Goal: Task Accomplishment & Management: Manage account settings

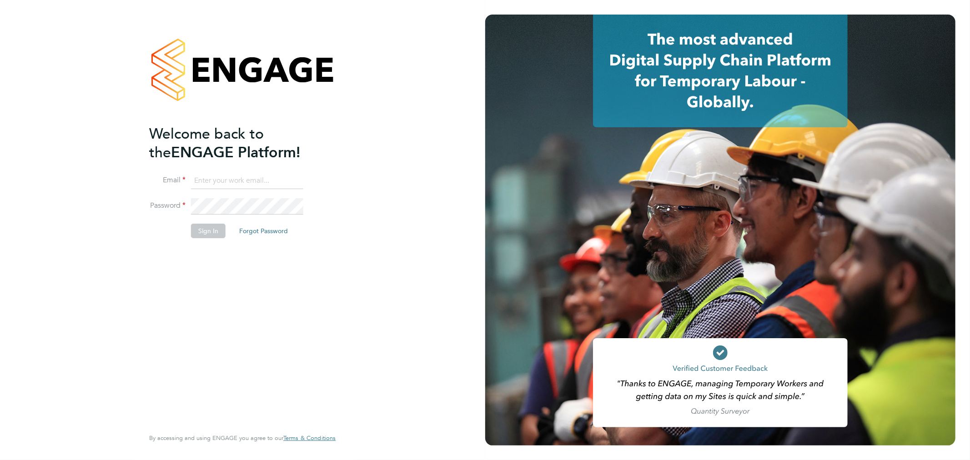
type input "Fabio.DelTurco@bluearrow.co.uk"
click at [217, 238] on li "Sign In Forgot Password" at bounding box center [237, 236] width 177 height 24
click at [215, 234] on button "Sign In" at bounding box center [208, 231] width 35 height 15
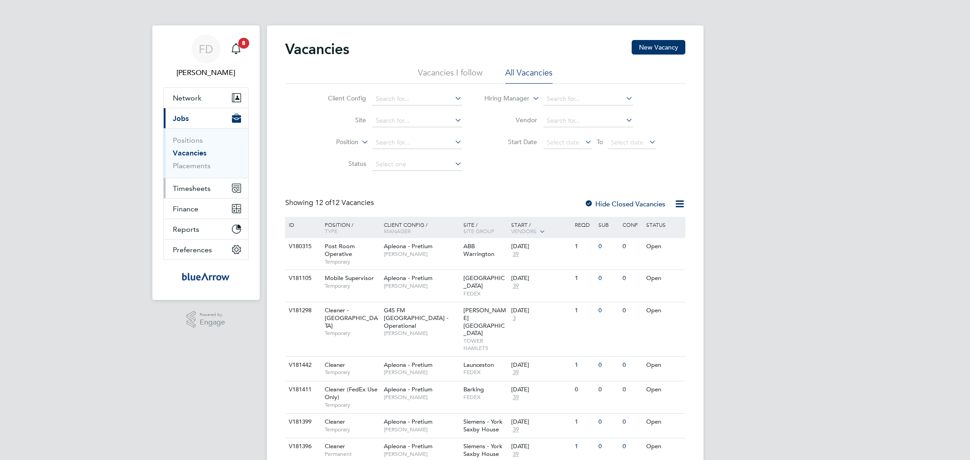
click at [196, 190] on span "Timesheets" at bounding box center [192, 188] width 38 height 9
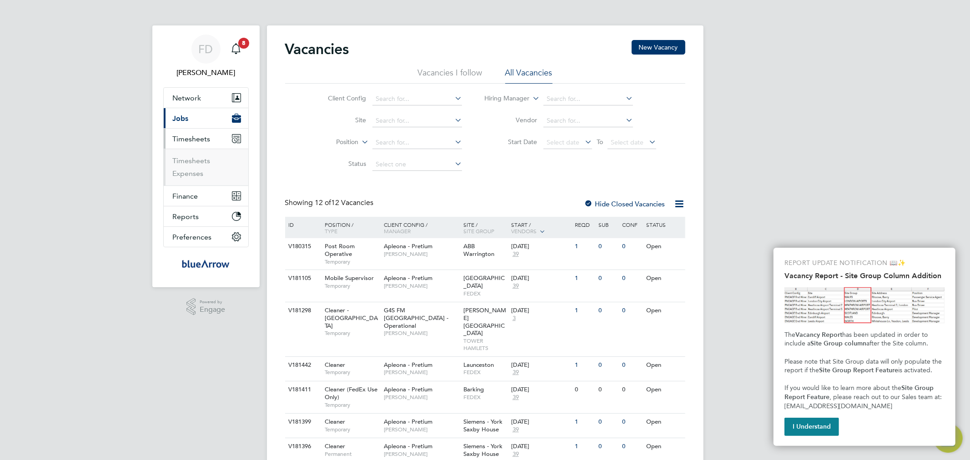
click at [186, 155] on ul "Timesheets Expenses" at bounding box center [206, 167] width 85 height 37
click at [191, 161] on link "Timesheets" at bounding box center [192, 160] width 38 height 9
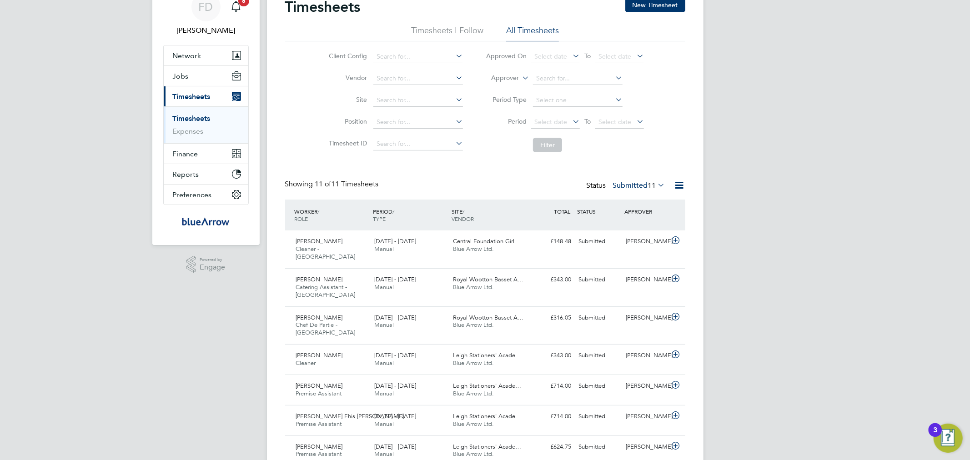
click at [637, 187] on label "Submitted 11" at bounding box center [639, 185] width 52 height 9
click at [622, 236] on li "Approved" at bounding box center [624, 240] width 42 height 13
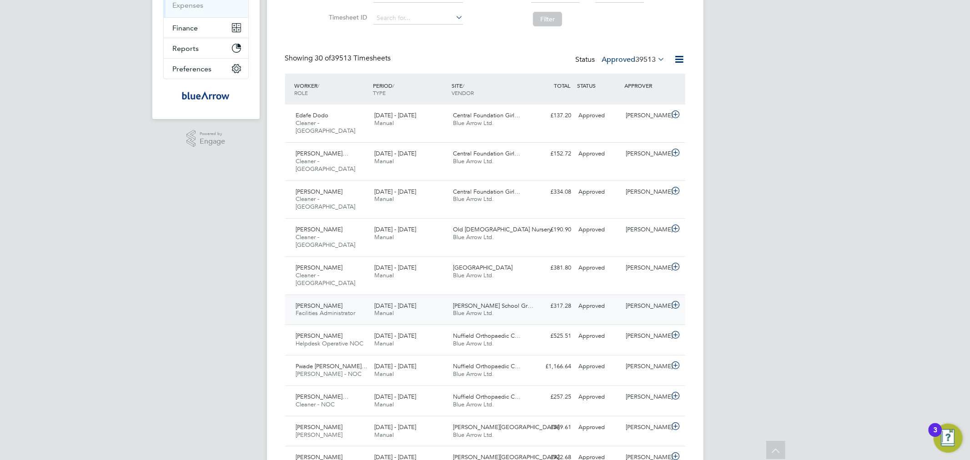
click at [346, 309] on span "Facilities Administrator" at bounding box center [326, 313] width 60 height 8
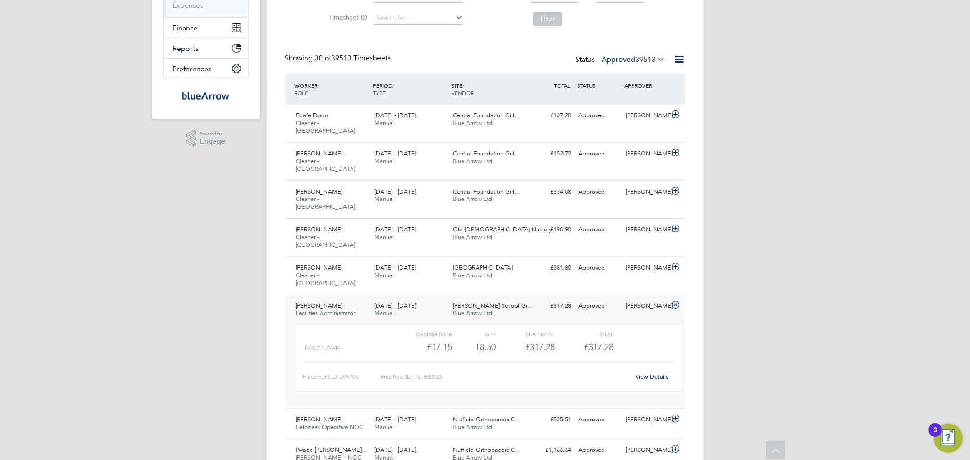
click at [660, 373] on link "View Details" at bounding box center [651, 377] width 33 height 8
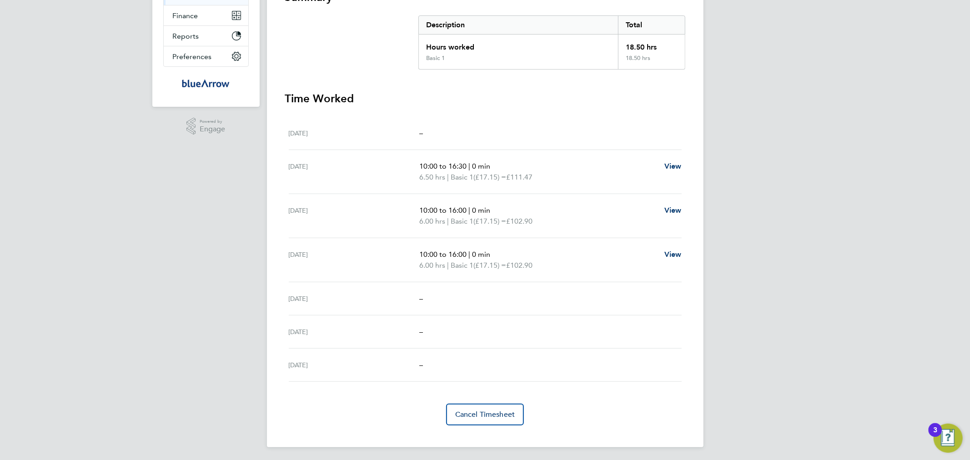
scroll to position [96, 0]
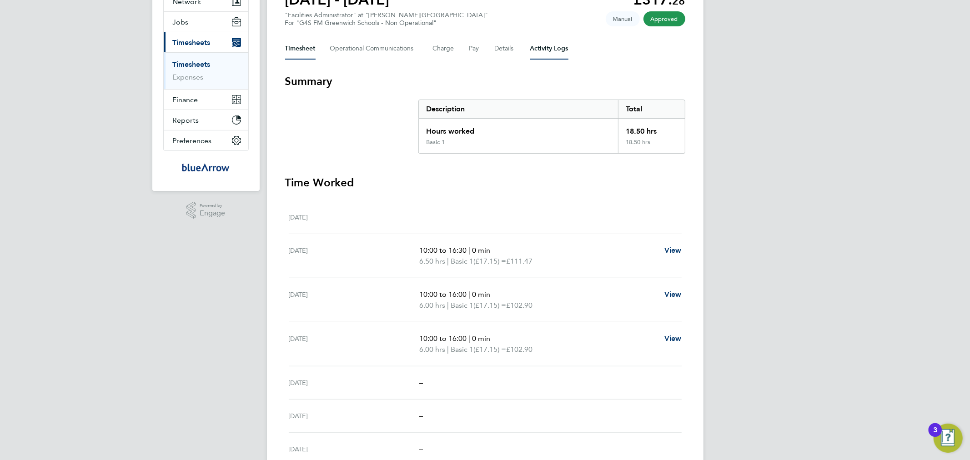
click at [552, 47] on Logs-tab "Activity Logs" at bounding box center [549, 49] width 38 height 22
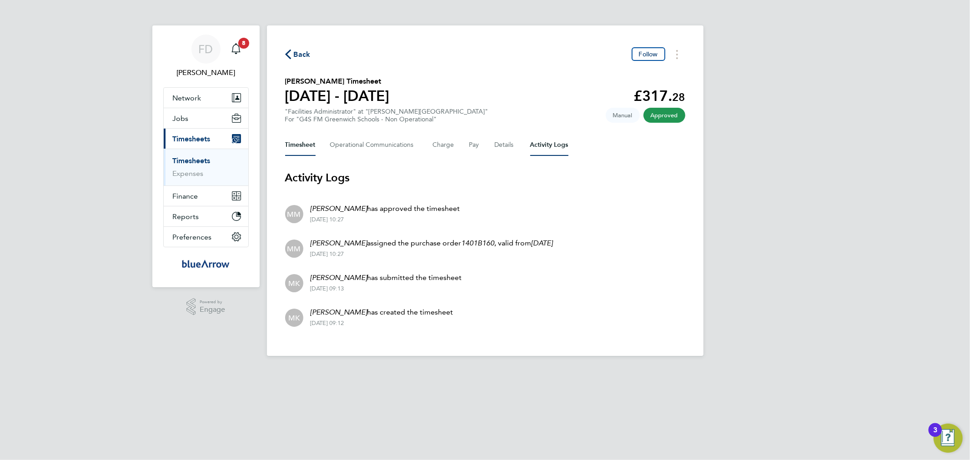
click at [306, 140] on button "Timesheet" at bounding box center [300, 145] width 30 height 22
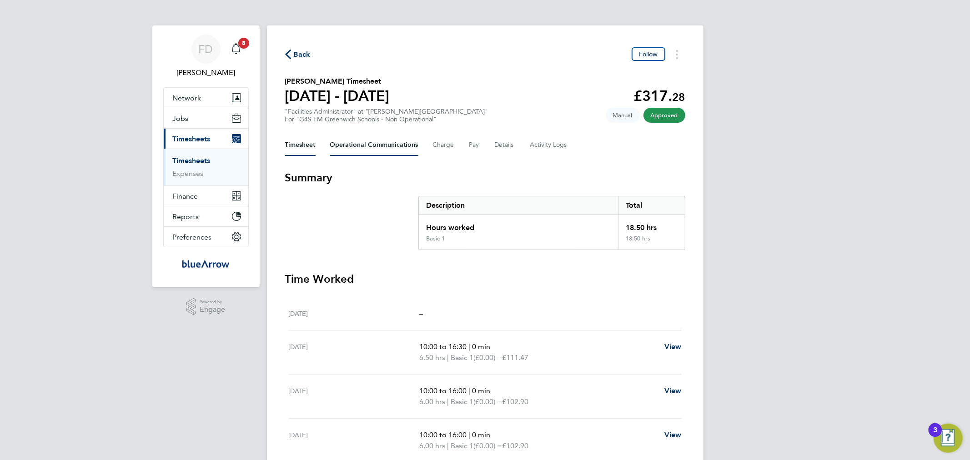
click at [364, 147] on Communications-tab "Operational Communications" at bounding box center [374, 145] width 88 height 22
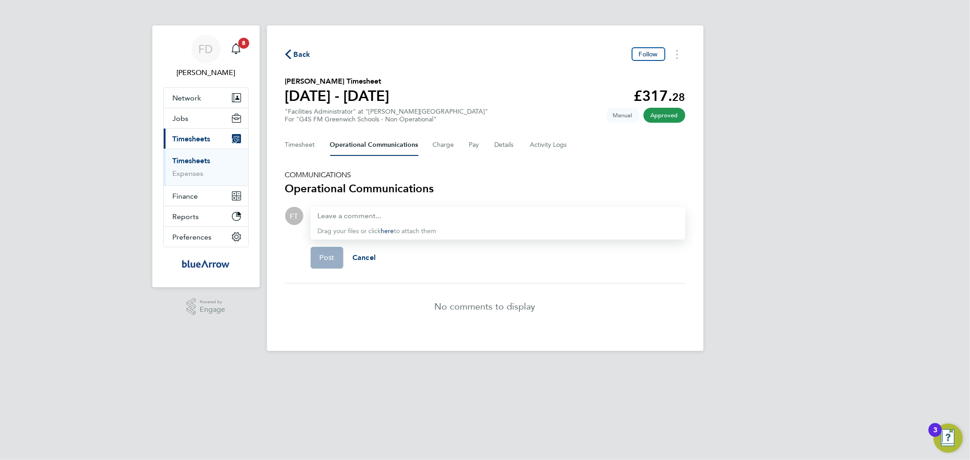
click at [377, 129] on div "Back Follow Georgie Kempster's Timesheet 22 - 28 Sept 2025 £317. 28 "Facilities…" at bounding box center [485, 188] width 437 height 326
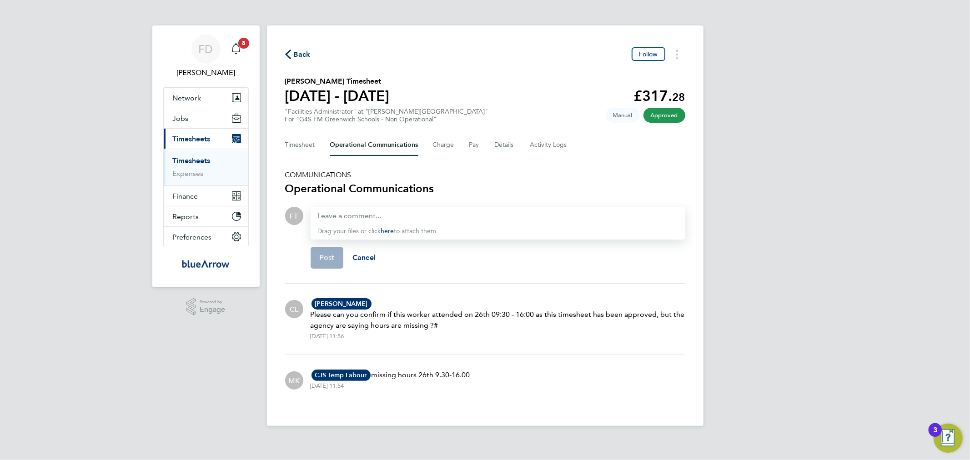
click at [246, 401] on div "FD [PERSON_NAME] Notifications 8 Applications: Network Team Members Businesses …" at bounding box center [485, 220] width 970 height 441
